Goal: Information Seeking & Learning: Learn about a topic

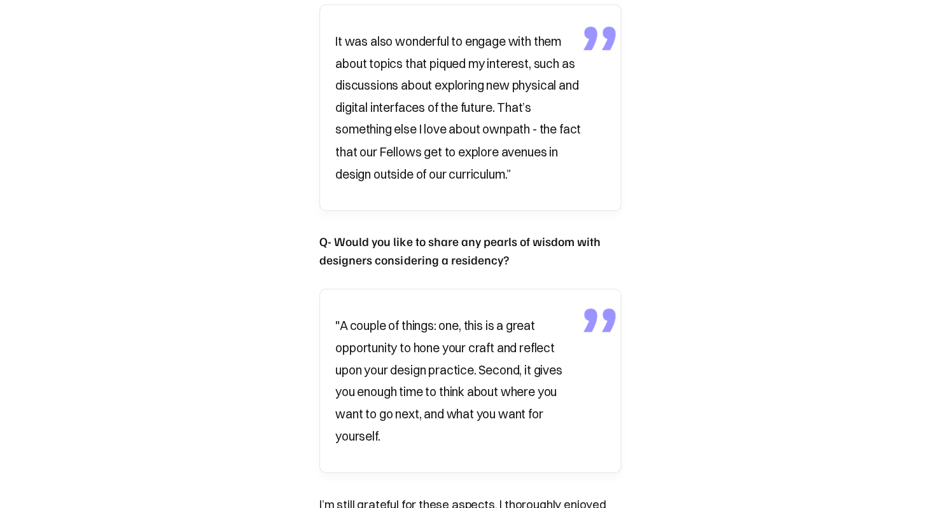
scroll to position [2664, 0]
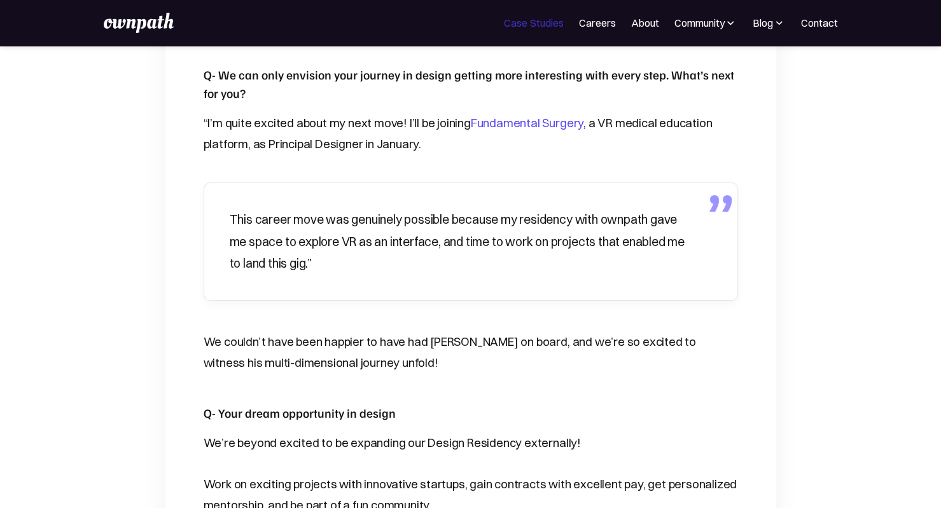
click at [338, 28] on link "Case Studies" at bounding box center [533, 22] width 59 height 15
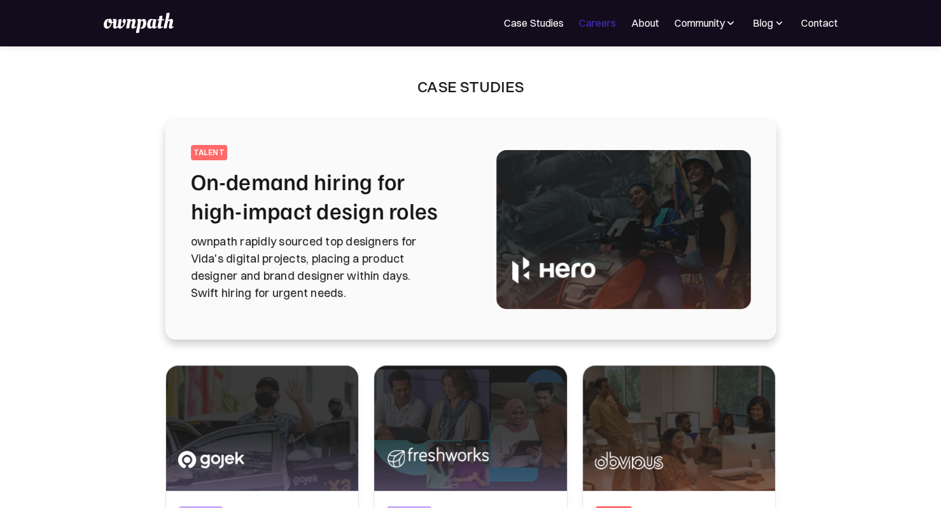
click at [609, 15] on link "Careers" at bounding box center [596, 22] width 37 height 15
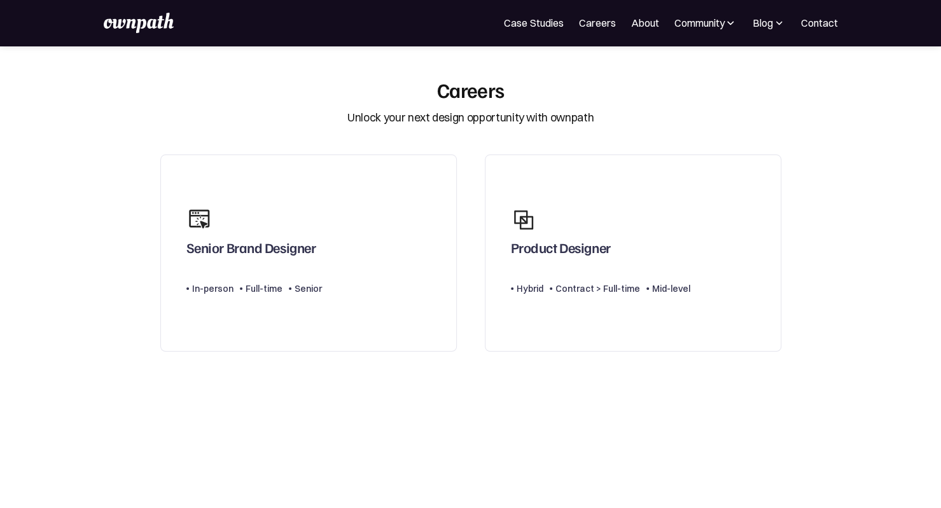
click at [639, 36] on div "For Companies Case Studies Careers About Community Events Resources Design Resi…" at bounding box center [470, 23] width 941 height 46
click at [639, 29] on link "About" at bounding box center [644, 22] width 28 height 15
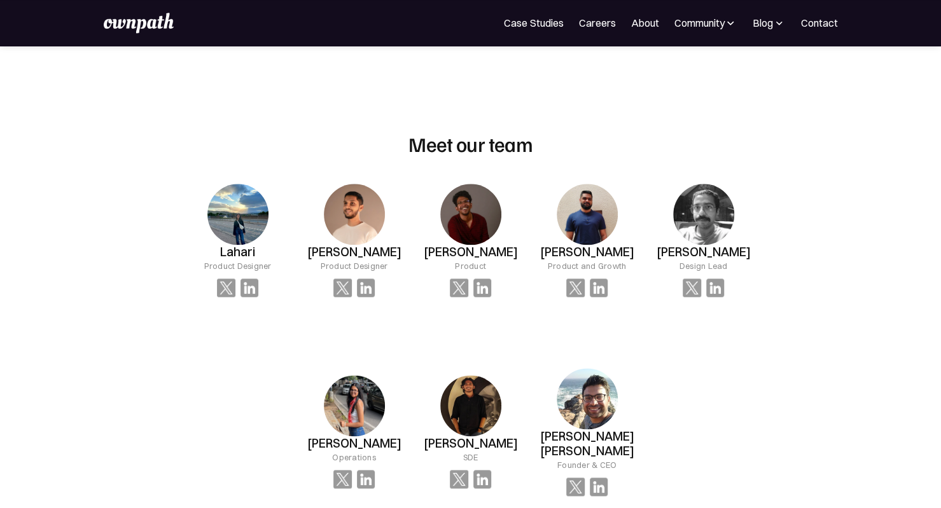
scroll to position [798, 0]
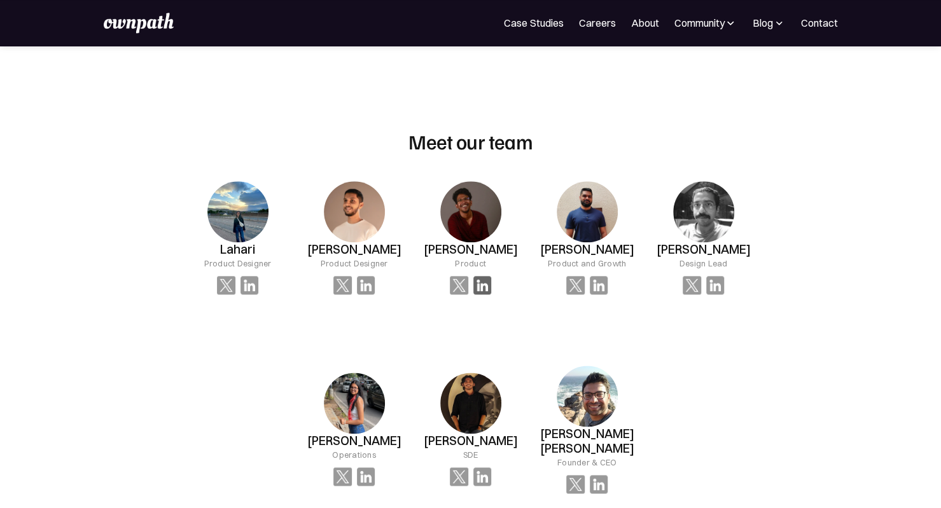
click at [480, 286] on img at bounding box center [482, 285] width 18 height 18
click at [486, 282] on img at bounding box center [482, 285] width 18 height 18
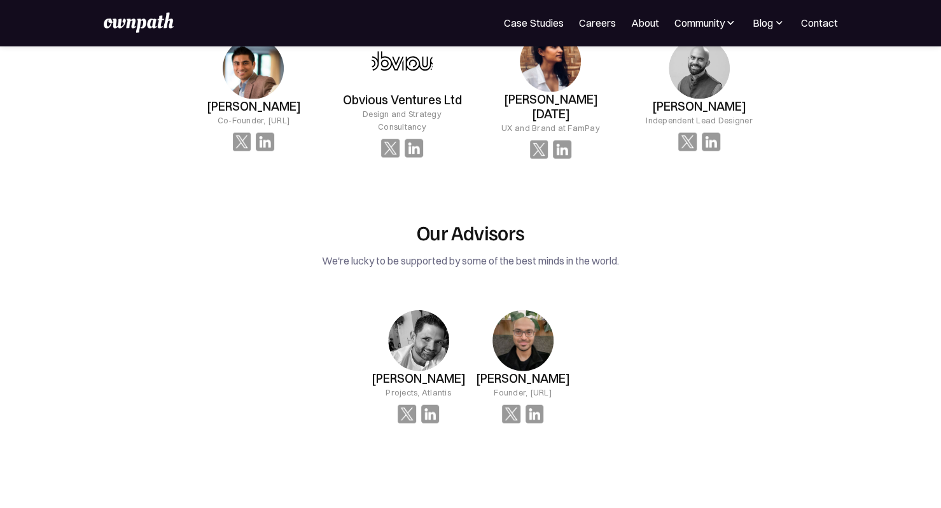
scroll to position [1622, 0]
click at [502, 404] on img at bounding box center [511, 413] width 18 height 18
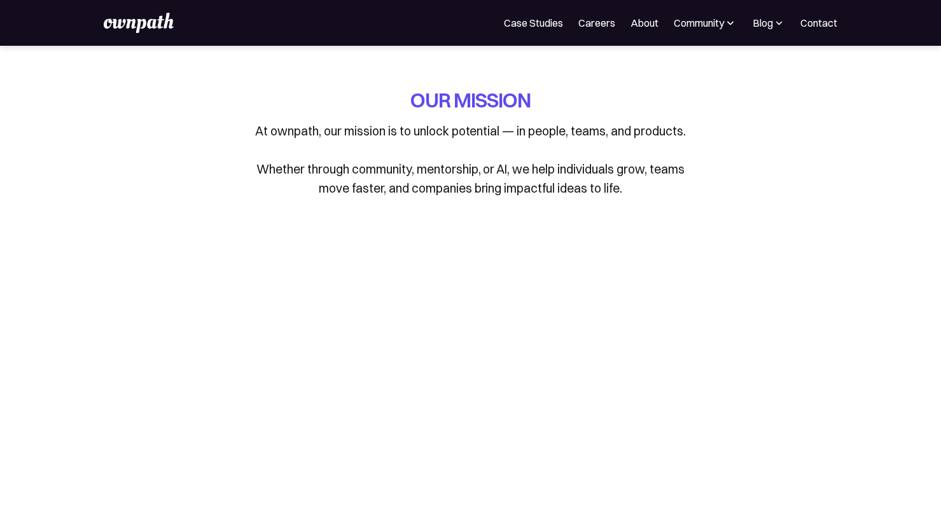
scroll to position [1622, 0]
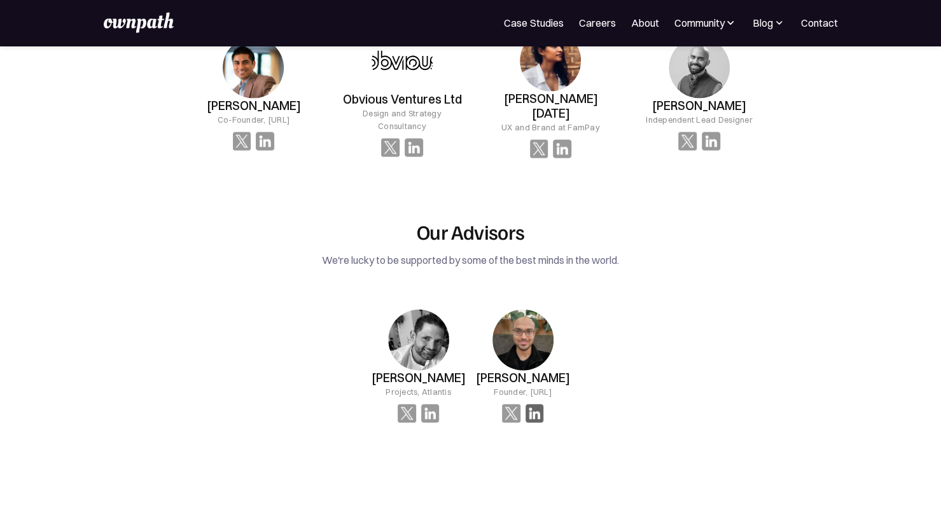
click at [525, 404] on img at bounding box center [534, 413] width 18 height 18
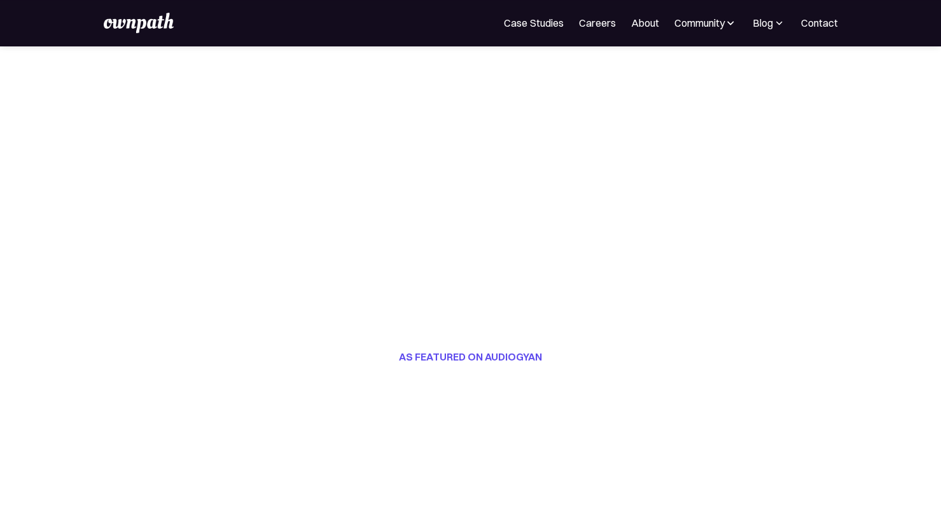
scroll to position [121, 0]
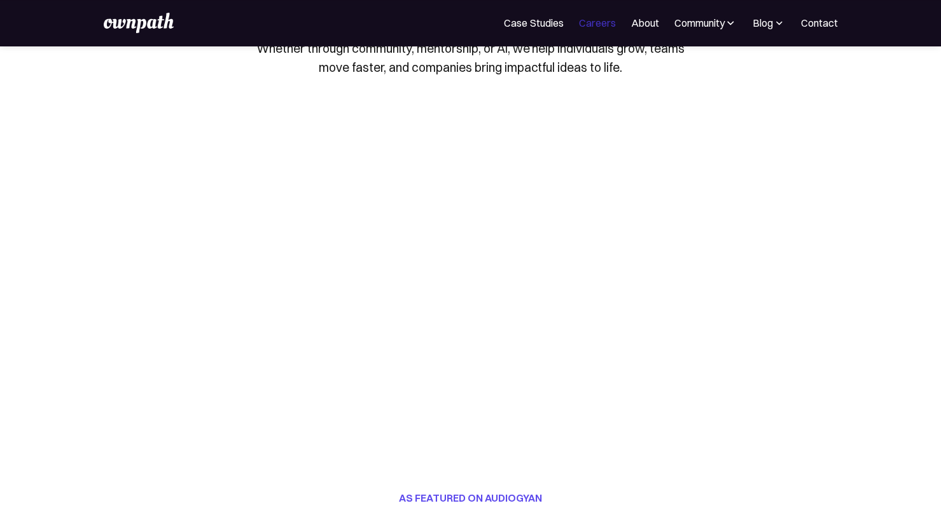
click at [583, 19] on link "Careers" at bounding box center [596, 22] width 37 height 15
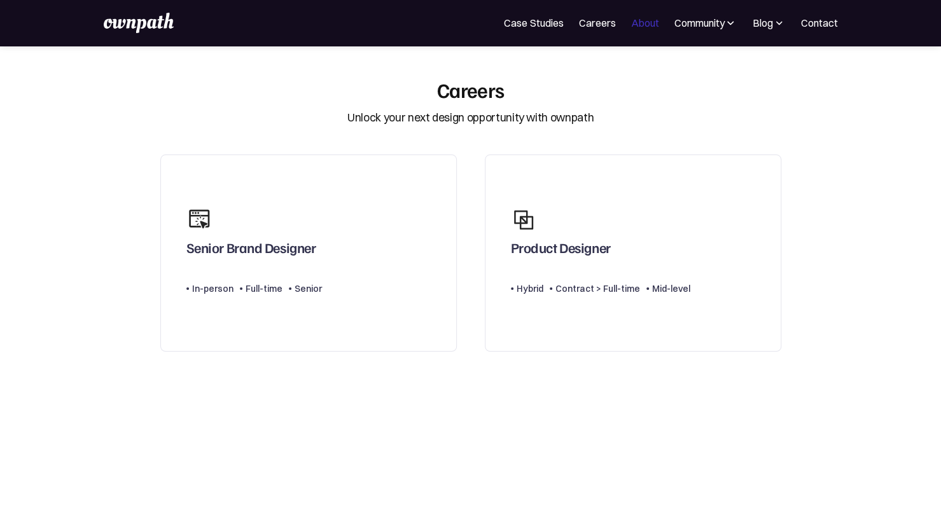
click at [656, 24] on link "About" at bounding box center [644, 22] width 28 height 15
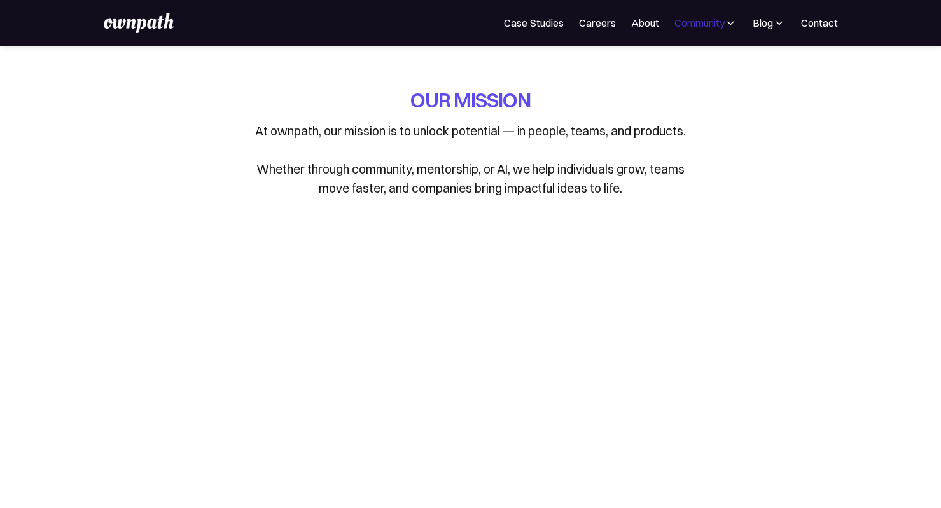
click at [702, 21] on div "Community" at bounding box center [699, 22] width 50 height 15
click at [665, 69] on div "Events" at bounding box center [677, 69] width 48 height 15
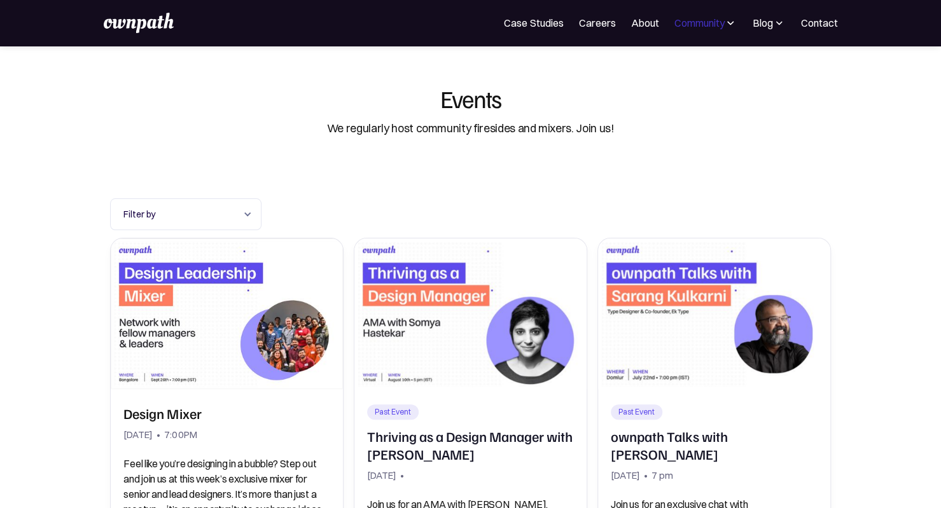
click at [686, 24] on div "Community" at bounding box center [699, 22] width 50 height 15
click at [662, 104] on div "Resources" at bounding box center [677, 97] width 48 height 15
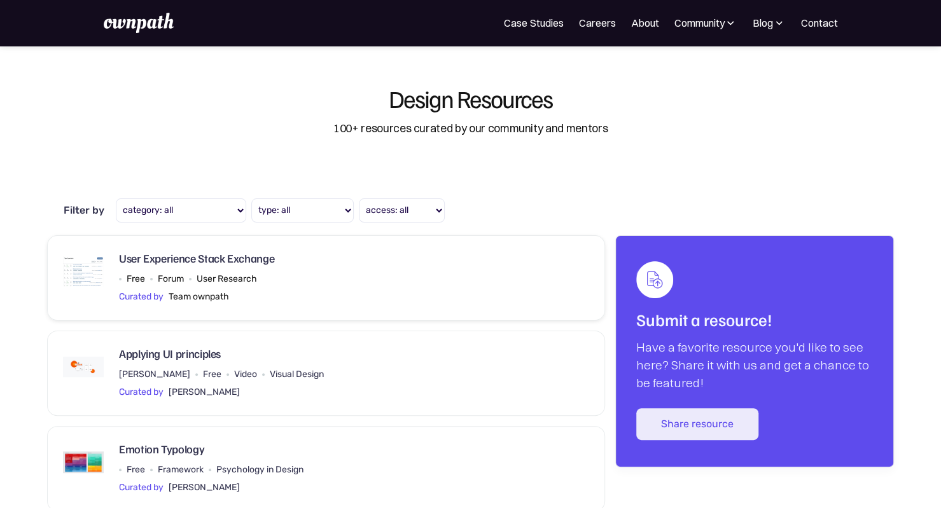
click at [340, 275] on div "User Experience Stack Exchange Free Forum User Research Curated by Team ownpath" at bounding box center [326, 277] width 526 height 53
click at [716, 20] on div "Community" at bounding box center [699, 22] width 50 height 15
click at [770, 24] on div "Blog" at bounding box center [762, 22] width 20 height 15
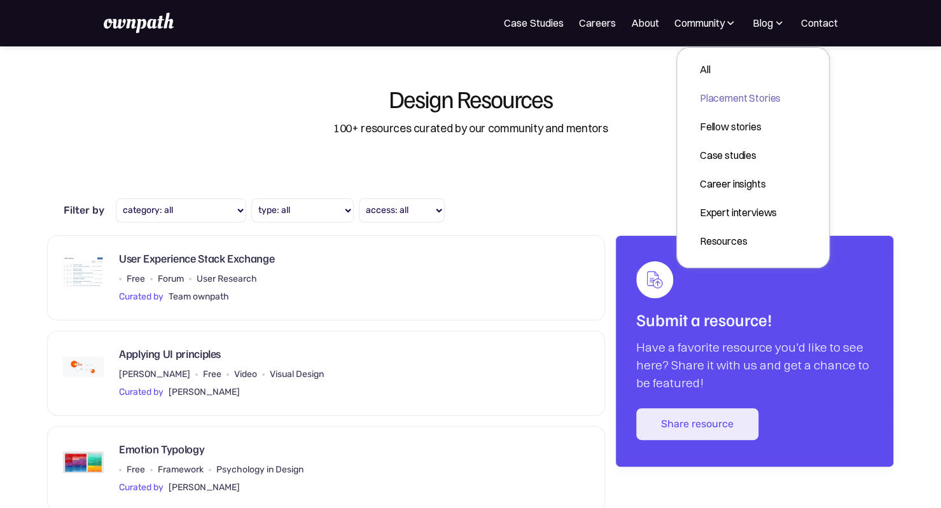
click at [719, 105] on div "Placement Stories" at bounding box center [740, 97] width 81 height 15
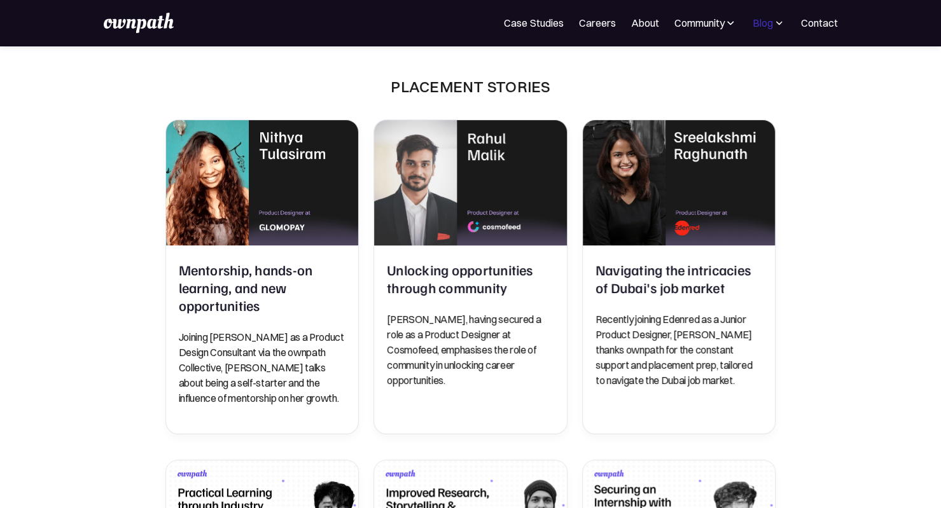
click at [770, 17] on div "Blog" at bounding box center [762, 22] width 20 height 15
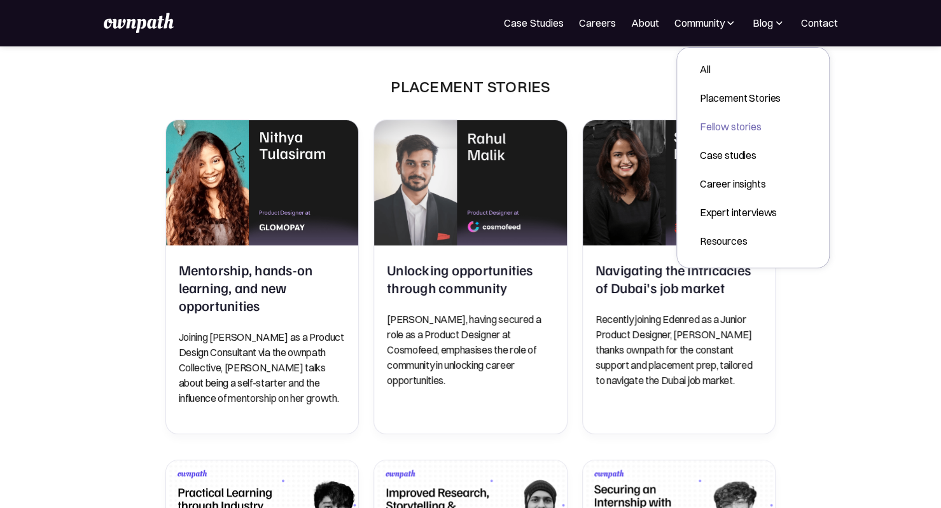
click at [715, 124] on div "Fellow stories" at bounding box center [740, 126] width 81 height 15
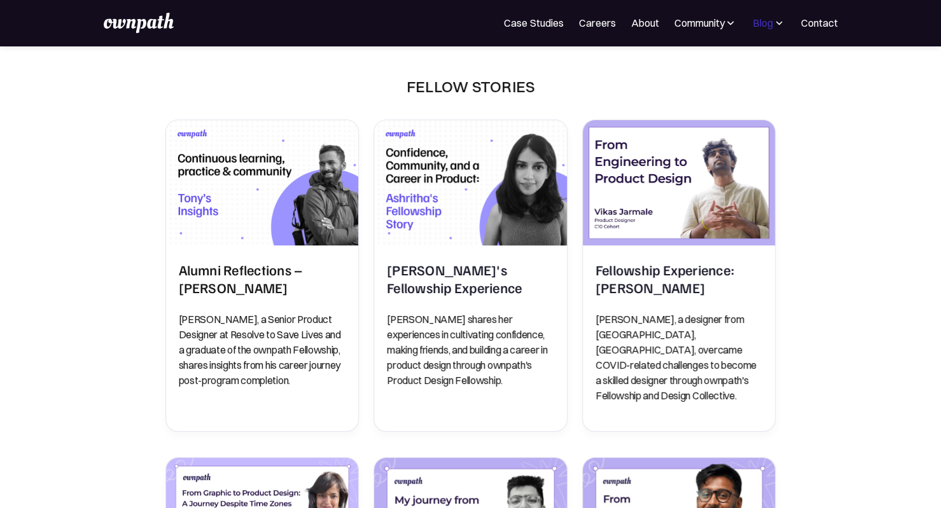
click at [764, 26] on div "Blog" at bounding box center [762, 22] width 20 height 15
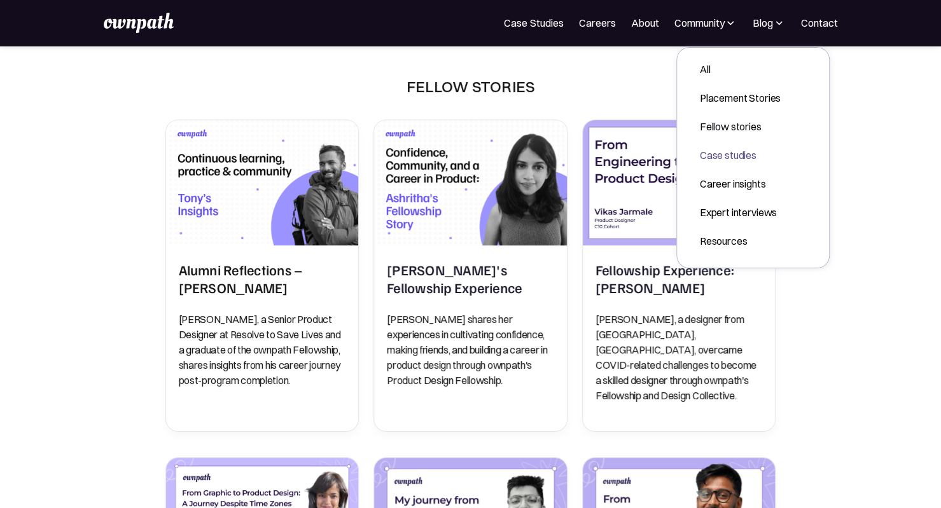
click at [734, 151] on div "Case studies" at bounding box center [740, 155] width 81 height 15
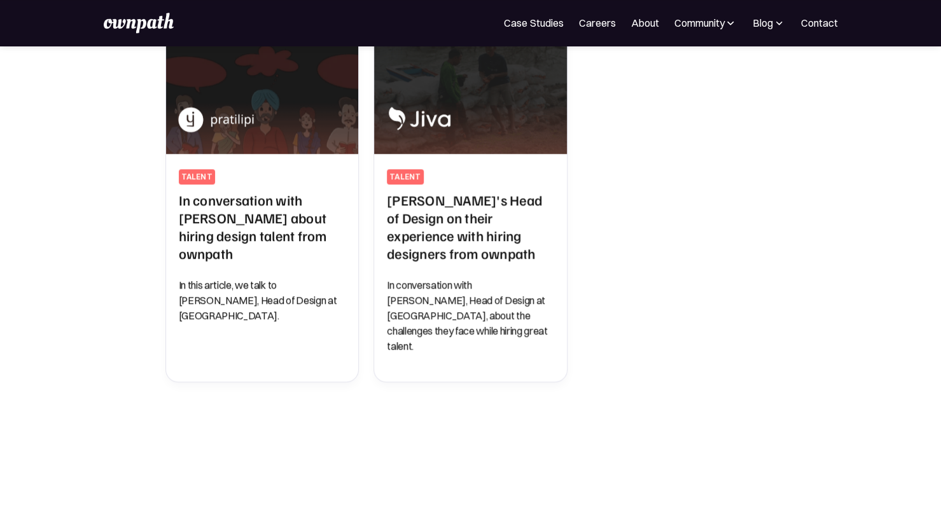
scroll to position [939, 0]
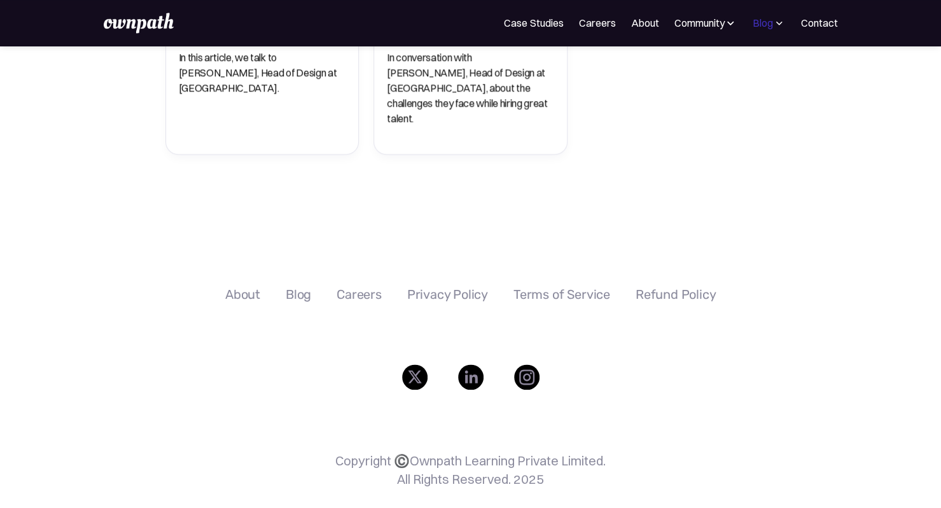
click at [770, 20] on div "Blog" at bounding box center [762, 22] width 20 height 15
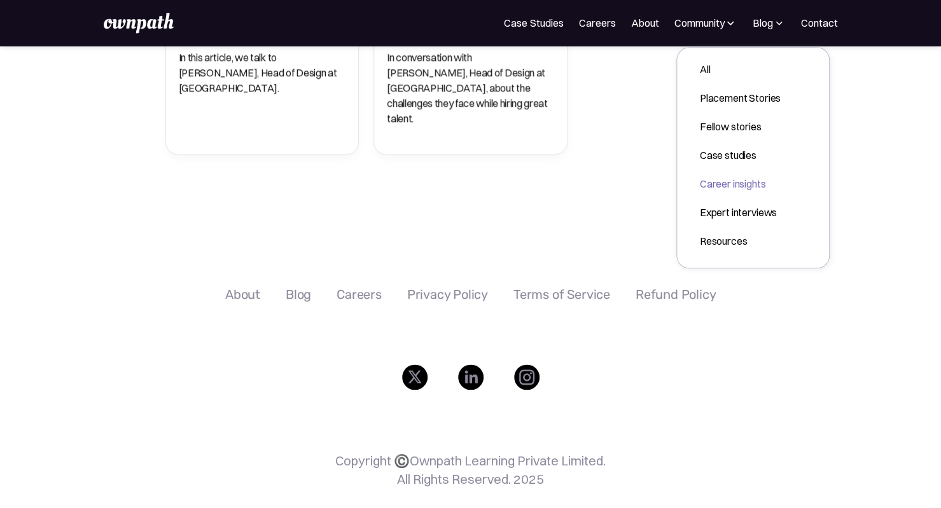
click at [722, 188] on div "Career insights" at bounding box center [740, 183] width 81 height 15
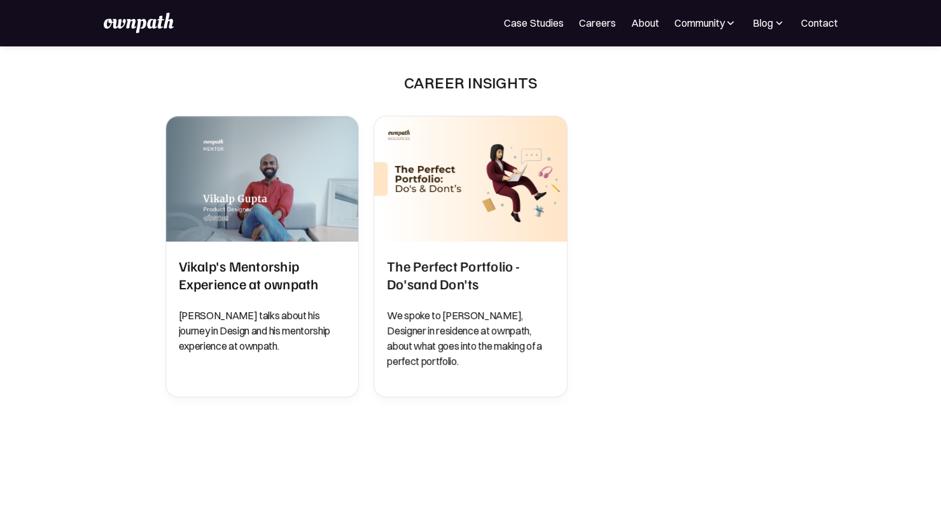
scroll to position [4, 0]
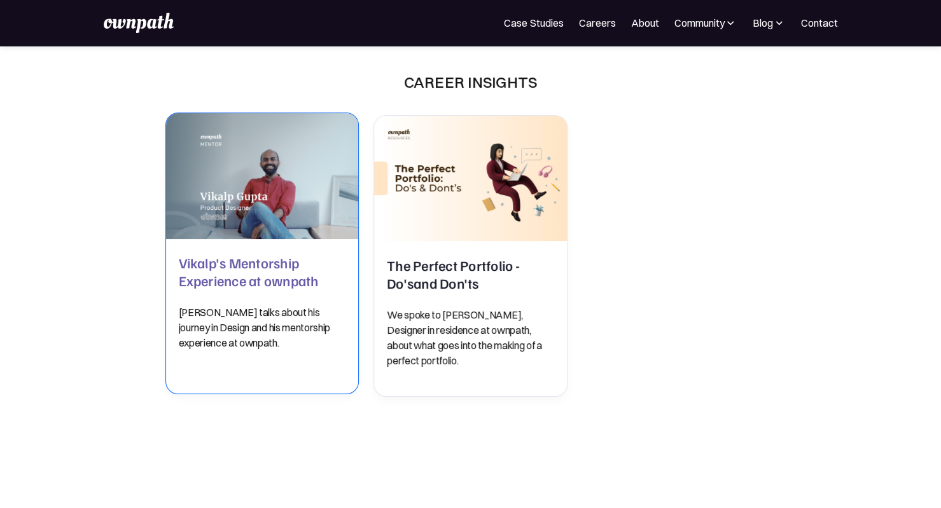
click at [239, 289] on div "[PERSON_NAME]'s Mentorship Experience at ownpath [PERSON_NAME] talks about his …" at bounding box center [262, 302] width 167 height 97
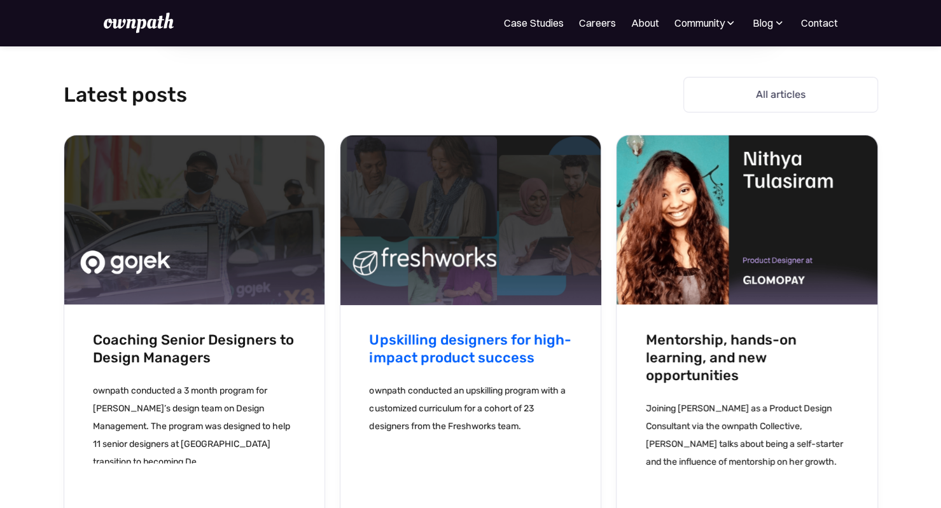
scroll to position [2487, 0]
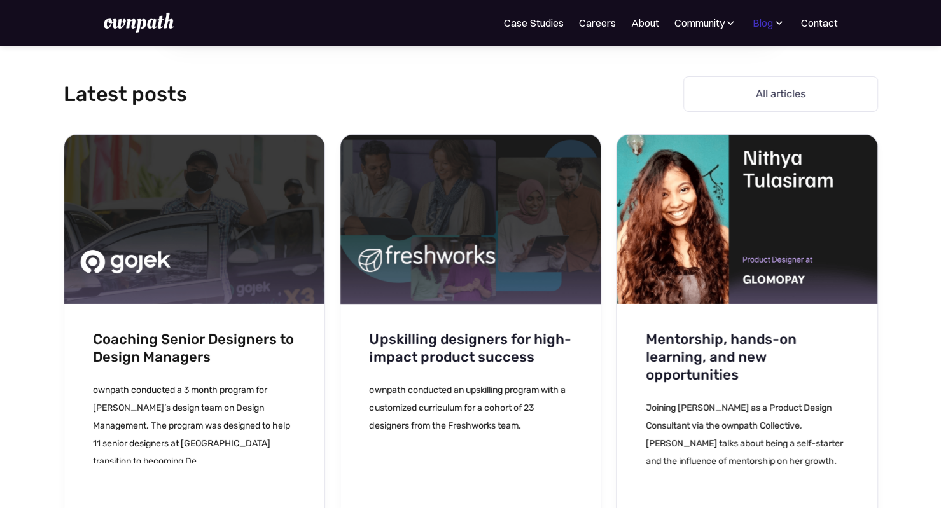
click at [766, 18] on div "Blog" at bounding box center [762, 22] width 20 height 15
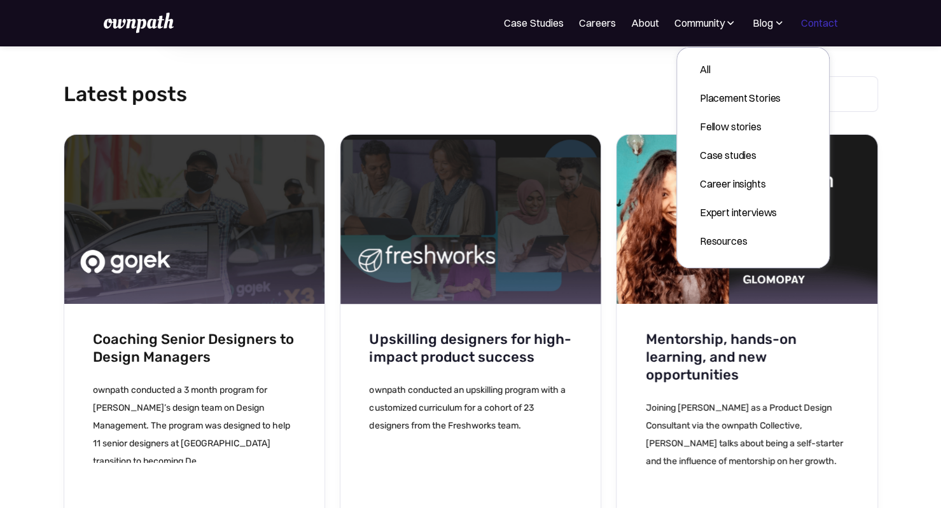
click at [824, 22] on link "Contact" at bounding box center [818, 22] width 37 height 15
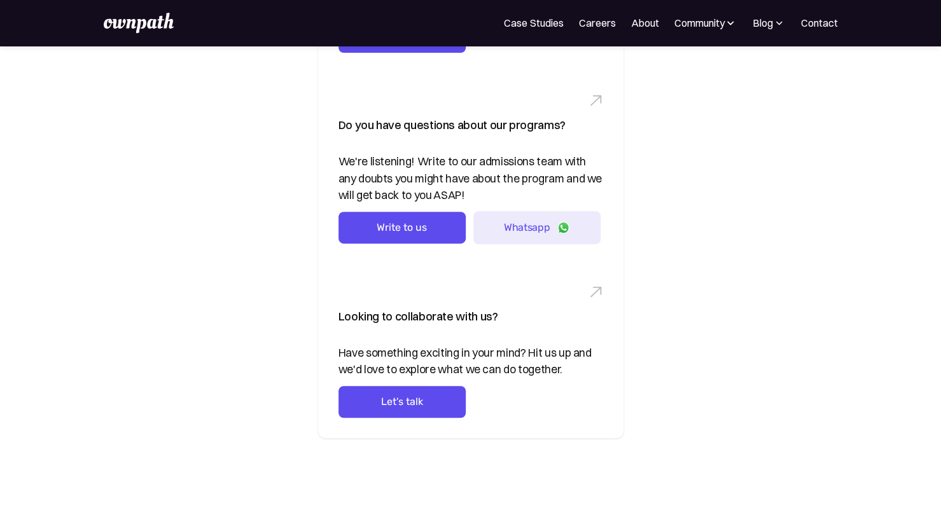
scroll to position [224, 0]
click at [536, 235] on link "Whatsapp" at bounding box center [536, 227] width 127 height 32
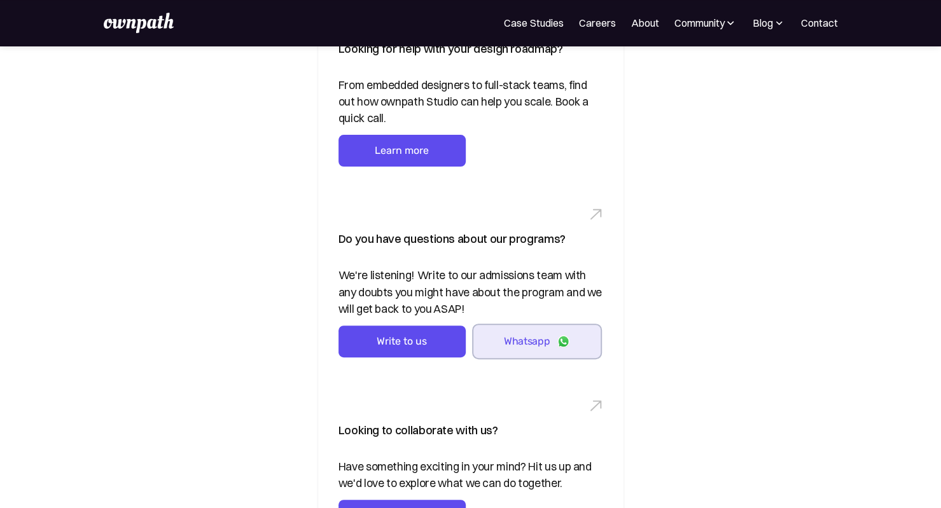
scroll to position [0, 0]
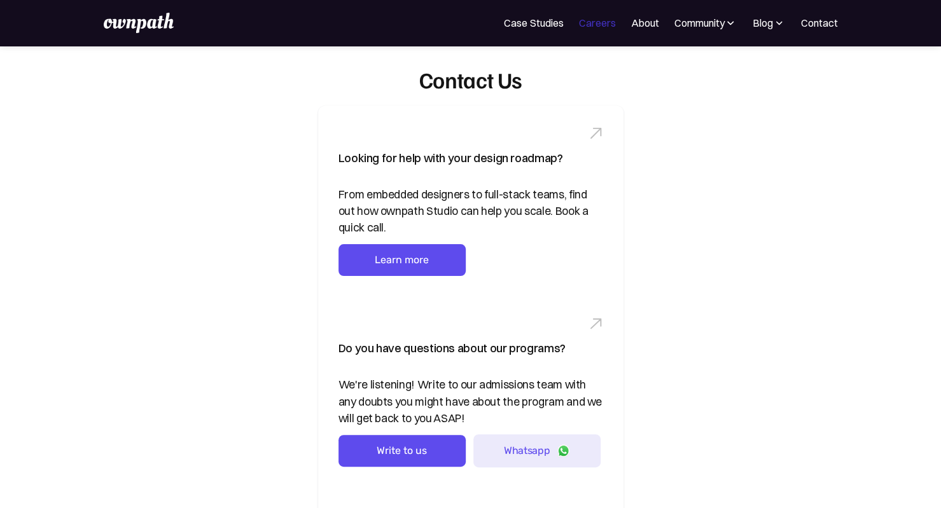
click at [604, 18] on link "Careers" at bounding box center [596, 22] width 37 height 15
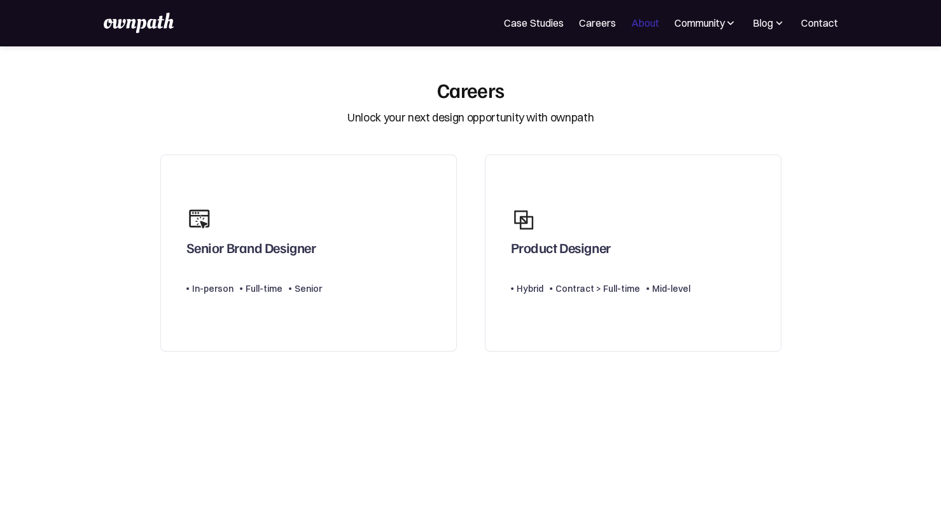
click at [642, 17] on link "About" at bounding box center [644, 22] width 28 height 15
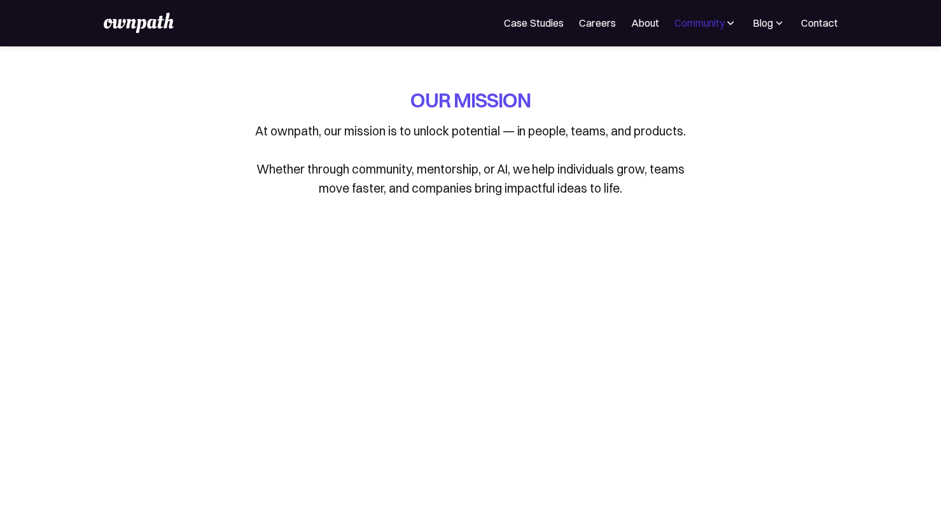
click at [691, 20] on div "Community" at bounding box center [699, 22] width 50 height 15
click at [775, 17] on img at bounding box center [779, 23] width 12 height 13
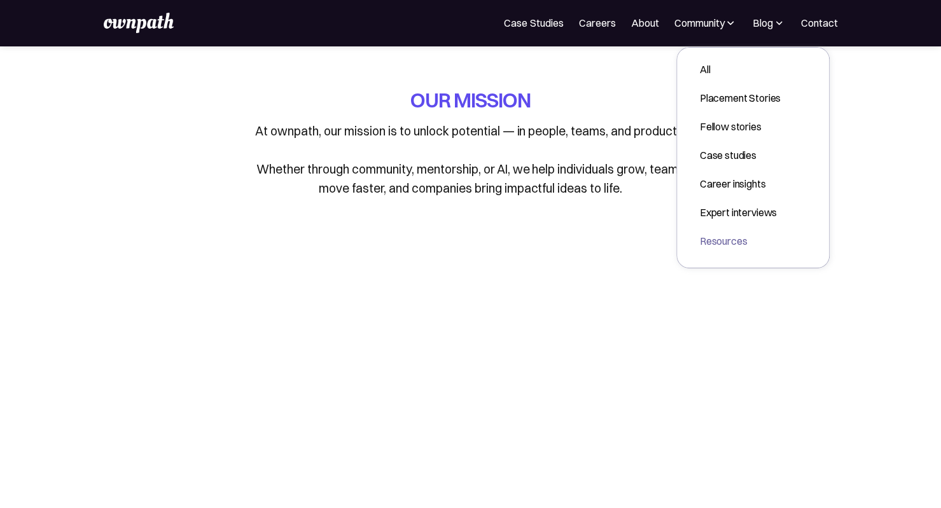
click at [736, 234] on div "Resources" at bounding box center [740, 240] width 81 height 15
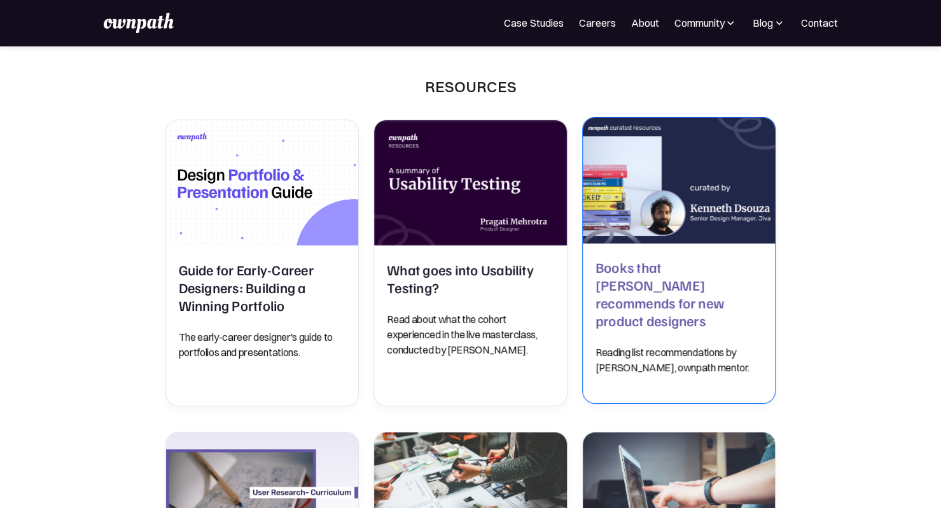
click at [702, 172] on img at bounding box center [678, 180] width 202 height 132
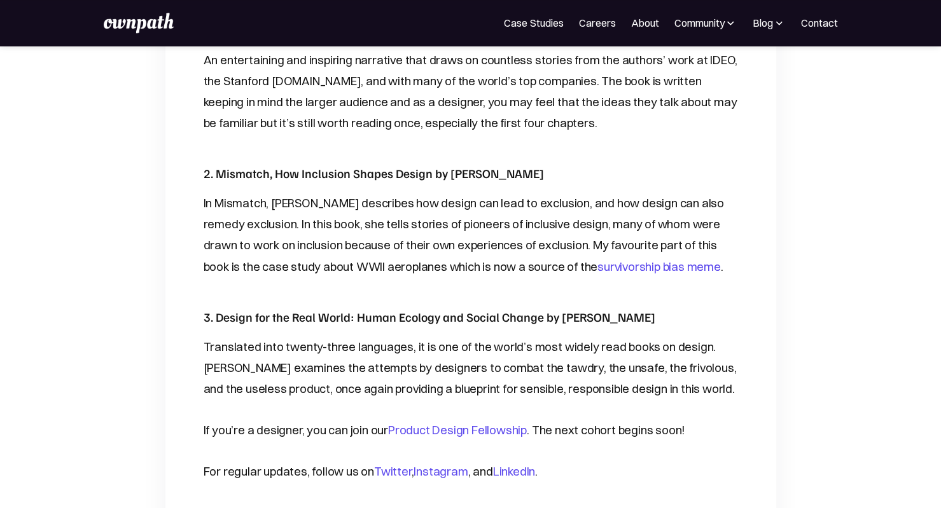
scroll to position [697, 0]
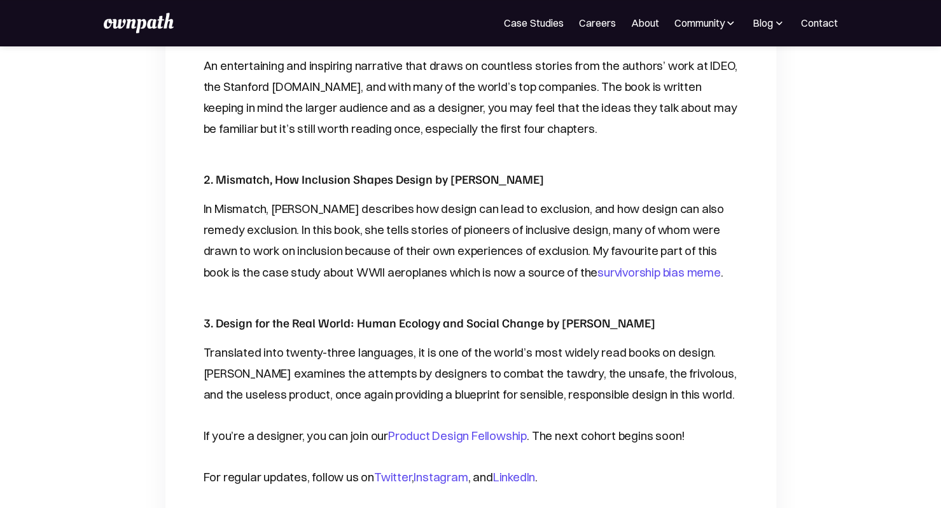
click at [460, 429] on link "Product Design Fellowship" at bounding box center [457, 436] width 139 height 15
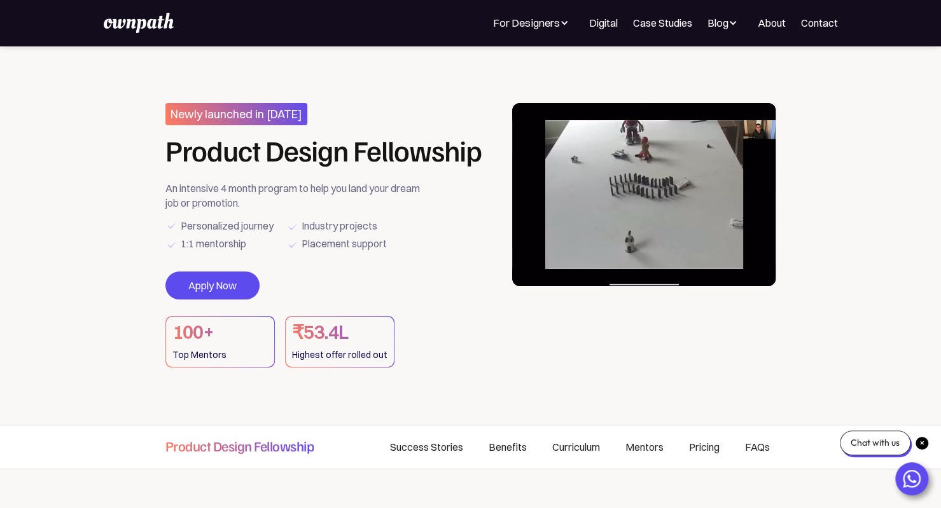
drag, startPoint x: 636, startPoint y: 223, endPoint x: 658, endPoint y: 182, distance: 46.7
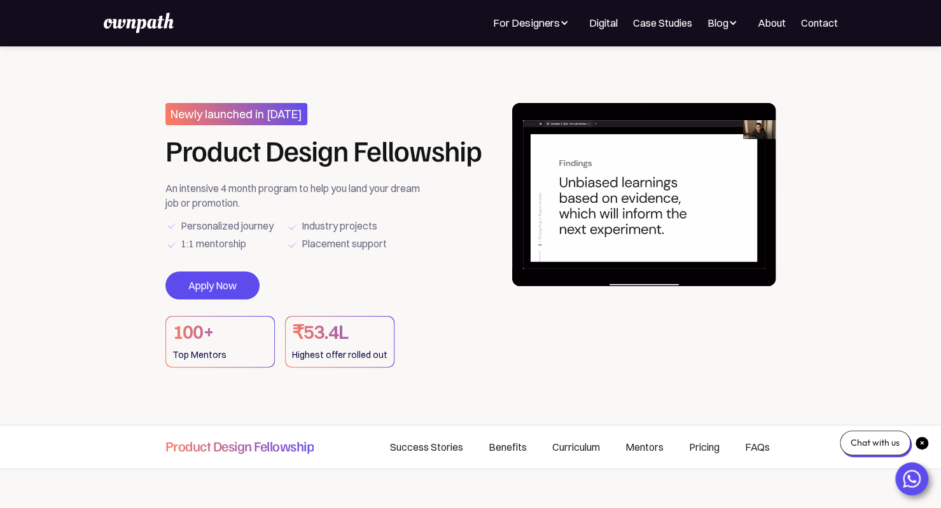
click at [658, 182] on video at bounding box center [644, 194] width 264 height 183
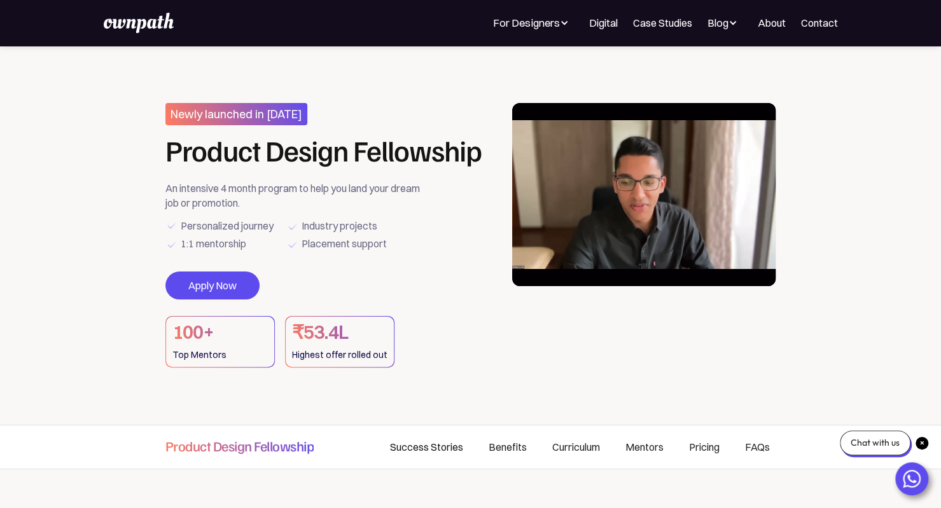
click at [448, 448] on link "Success Stories" at bounding box center [426, 446] width 99 height 43
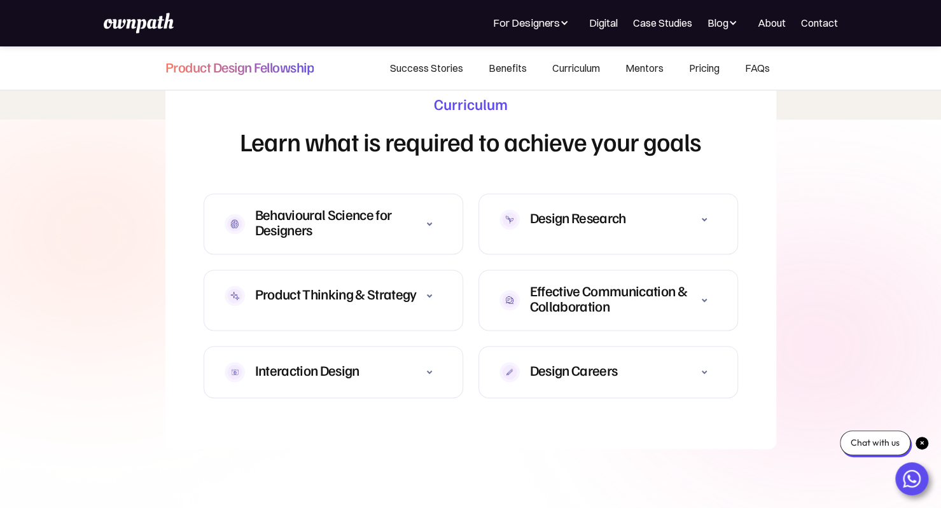
scroll to position [3787, 0]
click at [420, 211] on div at bounding box center [429, 223] width 25 height 25
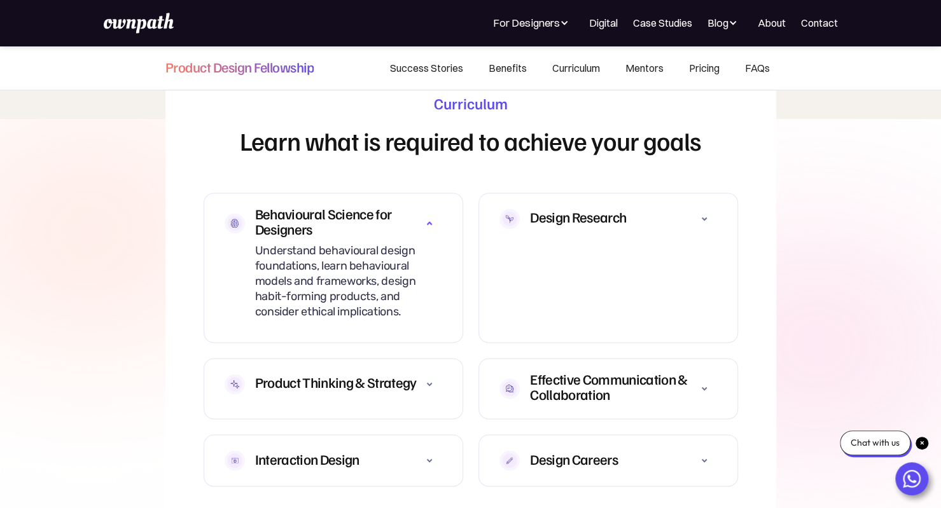
click at [543, 209] on div "Design Research" at bounding box center [578, 216] width 96 height 15
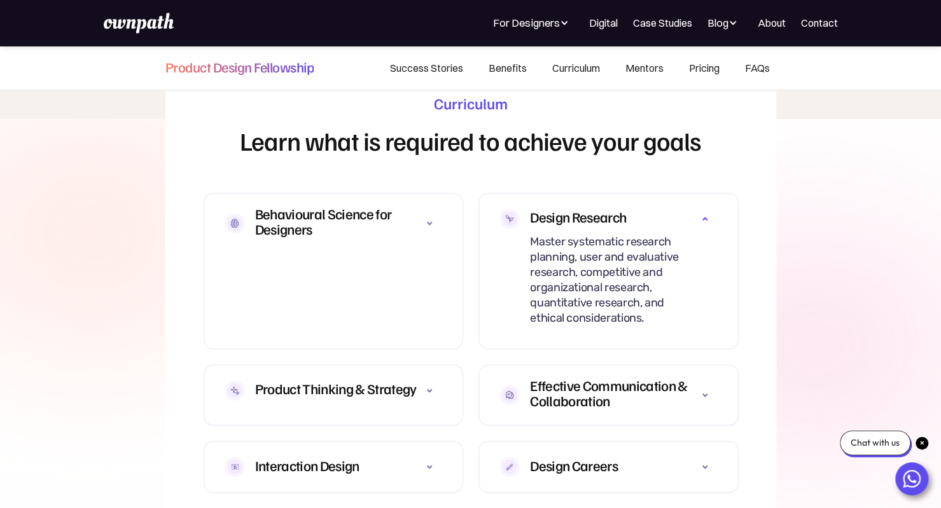
click at [377, 388] on div "Product Thinking & Strategy" at bounding box center [336, 388] width 162 height 15
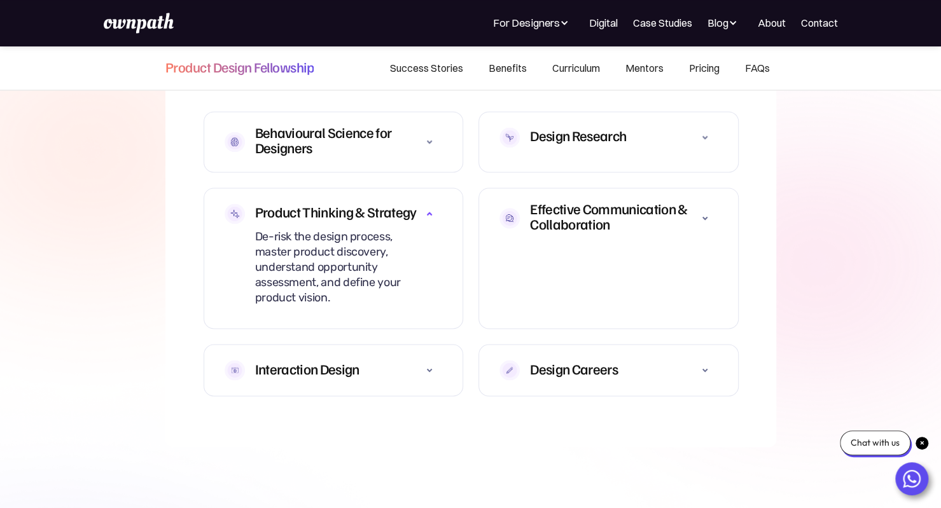
scroll to position [3870, 0]
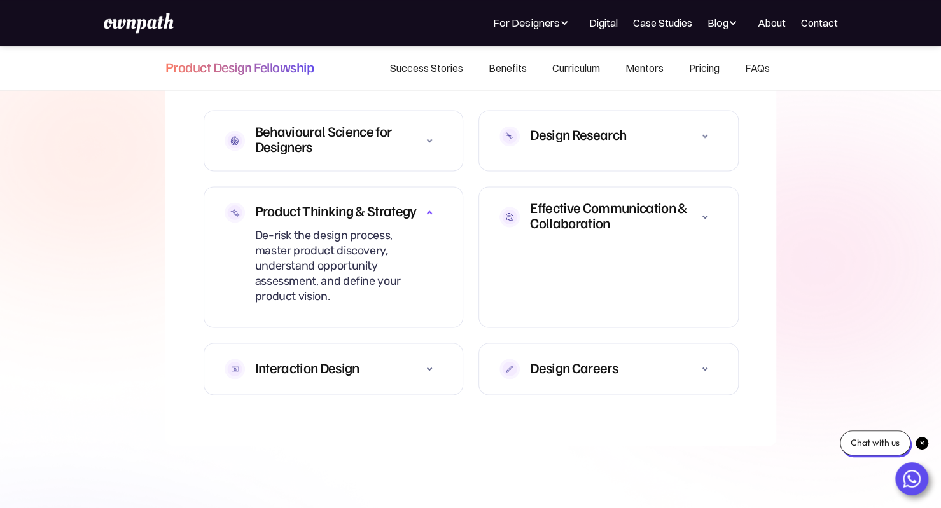
click at [591, 219] on div "Effective Communication & Collaboration" at bounding box center [608, 216] width 218 height 39
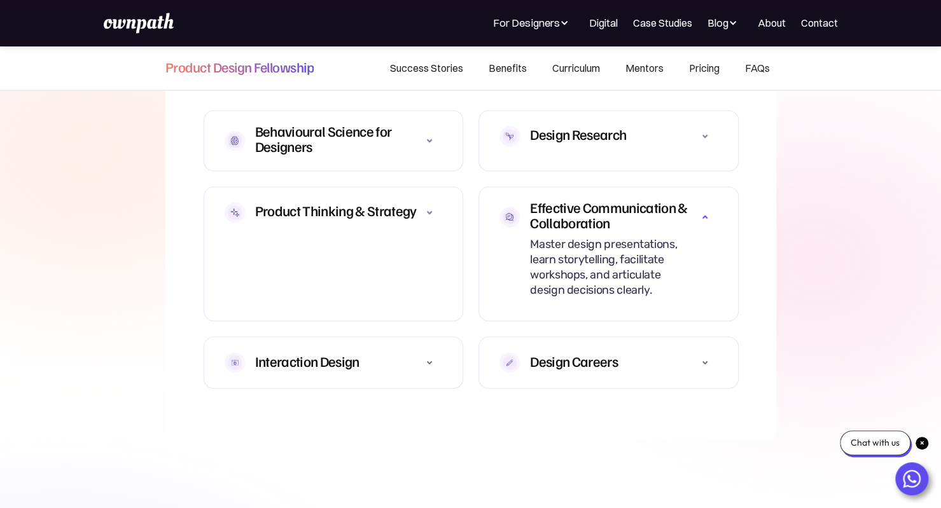
click at [558, 353] on div "Design Careers" at bounding box center [574, 360] width 88 height 15
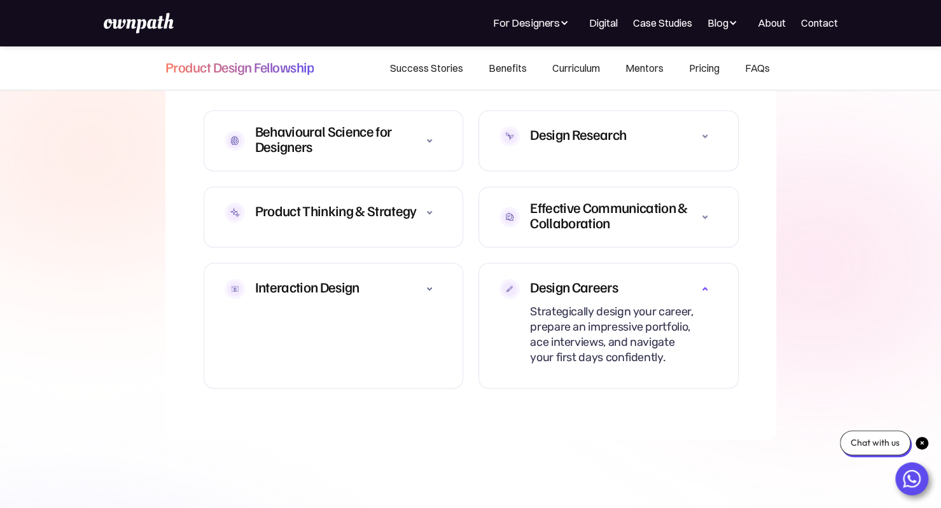
click at [410, 308] on div "Interaction Design Explore design foundations, create prototypes, understand we…" at bounding box center [334, 326] width 260 height 126
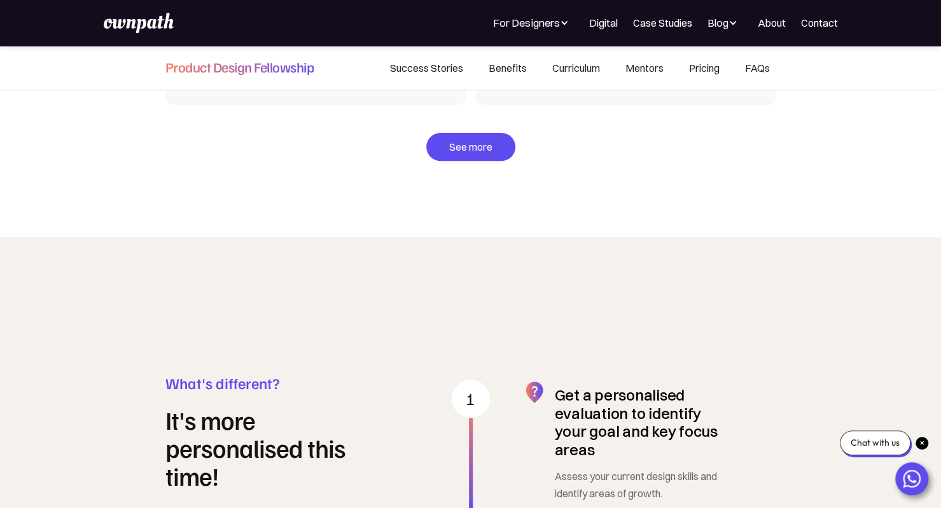
scroll to position [3026, 0]
